Goal: Task Accomplishment & Management: Manage account settings

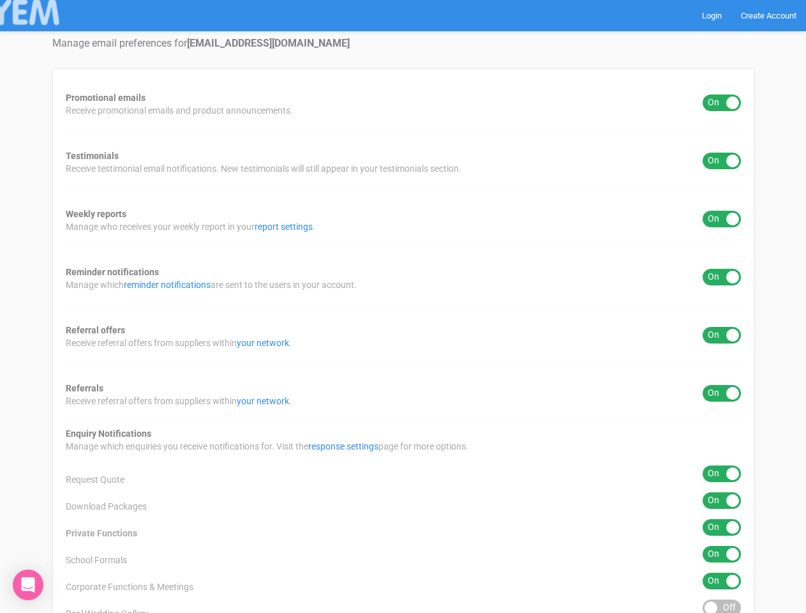
click at [403, 306] on div "Promotional emails ON OFF Receive promotional emails and product announcements.…" at bounding box center [403, 407] width 702 height 678
click at [722, 103] on div "ON OFF" at bounding box center [722, 102] width 38 height 17
click at [722, 161] on div "ON OFF" at bounding box center [722, 161] width 38 height 17
click at [722, 219] on div "ON OFF" at bounding box center [722, 219] width 38 height 17
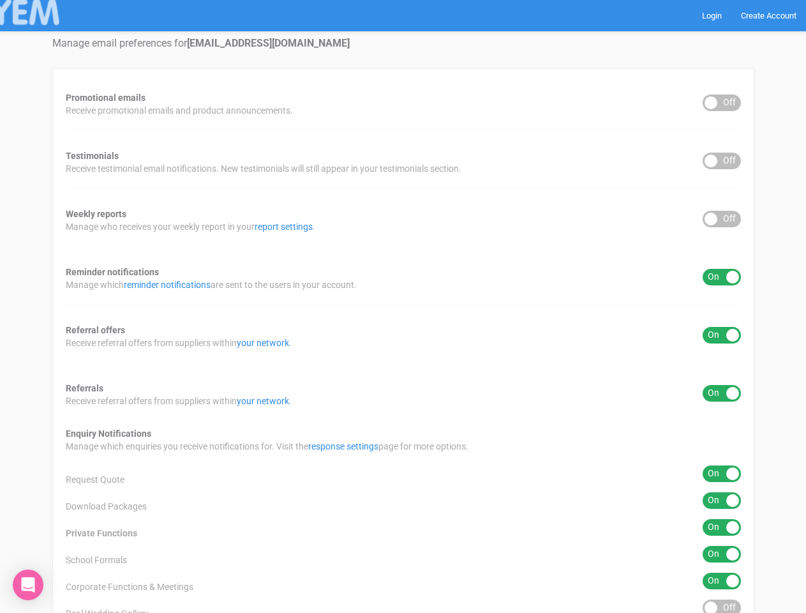
click at [722, 277] on div "ON OFF" at bounding box center [722, 277] width 38 height 17
click at [722, 335] on div "ON OFF" at bounding box center [722, 335] width 38 height 17
click at [722, 393] on div "ON OFF" at bounding box center [722, 393] width 38 height 17
click at [722, 474] on div "ON OFF" at bounding box center [722, 473] width 38 height 17
click at [722, 500] on div "ON OFF" at bounding box center [722, 500] width 38 height 17
